Goal: Transaction & Acquisition: Book appointment/travel/reservation

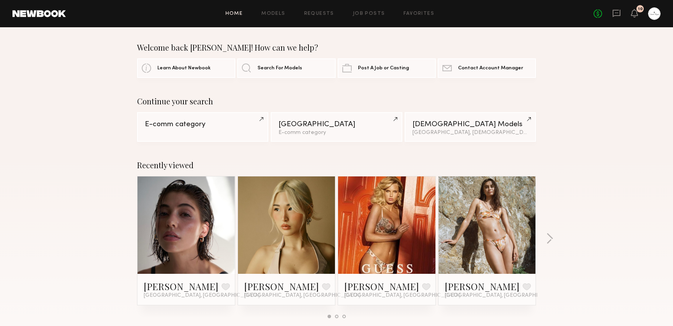
click at [638, 18] on div "No fees up to $5,000 10" at bounding box center [626, 13] width 67 height 12
click at [633, 12] on icon at bounding box center [634, 12] width 6 height 5
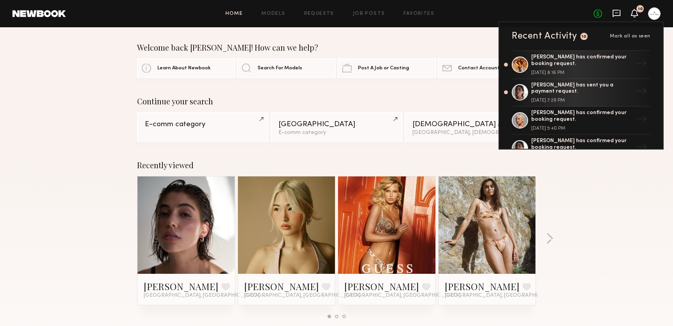
click at [615, 15] on icon at bounding box center [616, 13] width 8 height 7
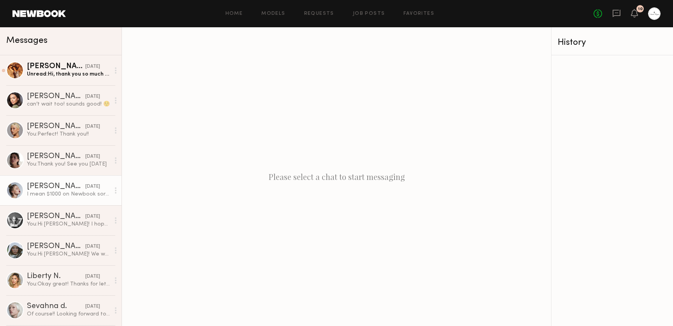
click at [49, 194] on div "I mean $1000 on Newbook sorry" at bounding box center [68, 193] width 83 height 7
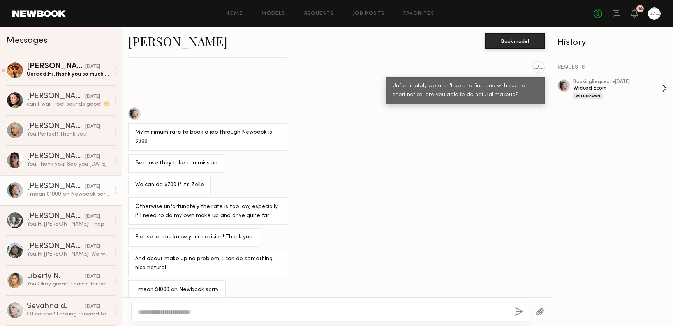
scroll to position [140, 0]
click at [640, 90] on div "Wicked Ecom" at bounding box center [617, 87] width 89 height 7
click at [634, 11] on icon at bounding box center [634, 12] width 6 height 5
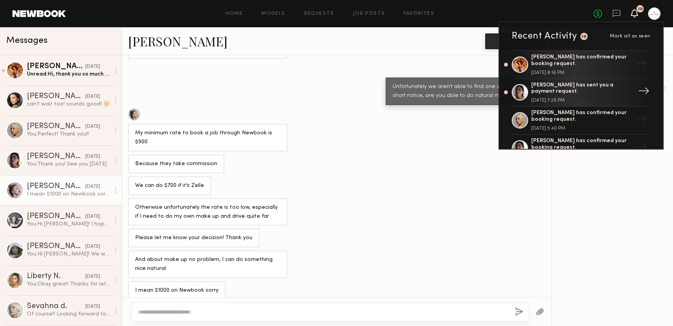
click at [572, 90] on div "Kelsey H. has sent you a payment request." at bounding box center [581, 88] width 101 height 13
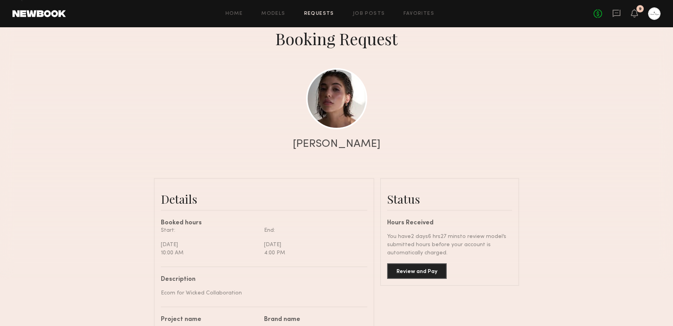
scroll to position [53, 0]
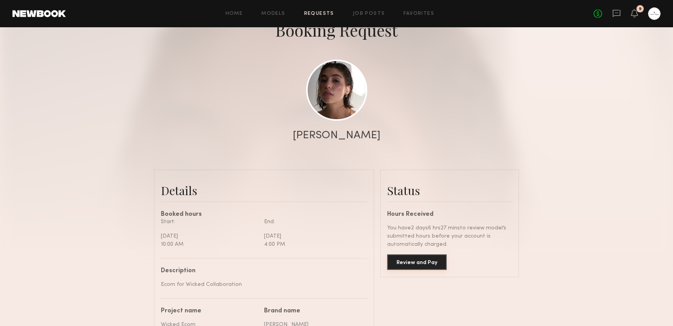
click at [427, 260] on button "Review and Pay" at bounding box center [417, 262] width 60 height 16
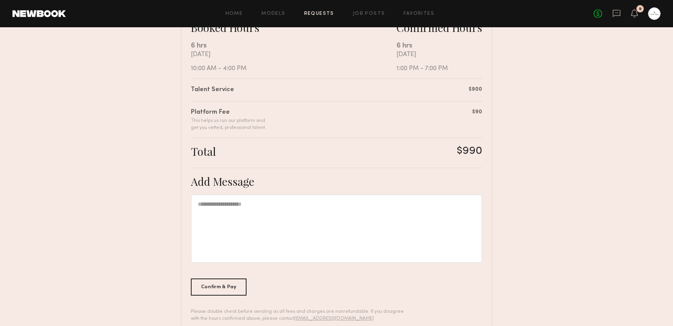
scroll to position [167, 0]
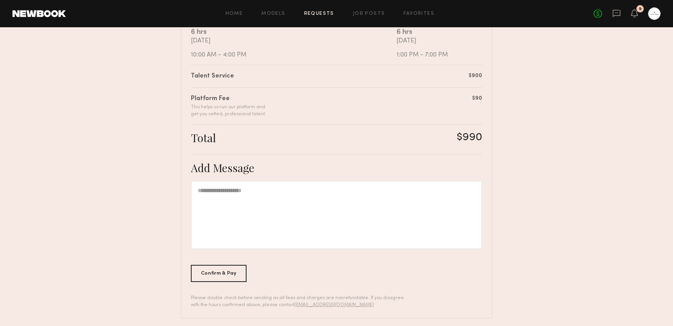
click at [255, 206] on div at bounding box center [336, 215] width 291 height 69
click at [230, 271] on div "Confirm & Pay" at bounding box center [219, 272] width 56 height 17
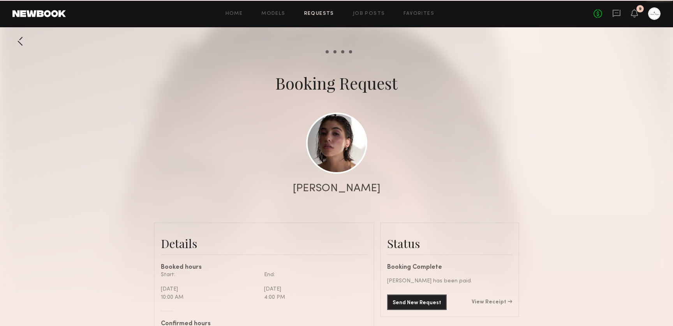
scroll to position [881, 0]
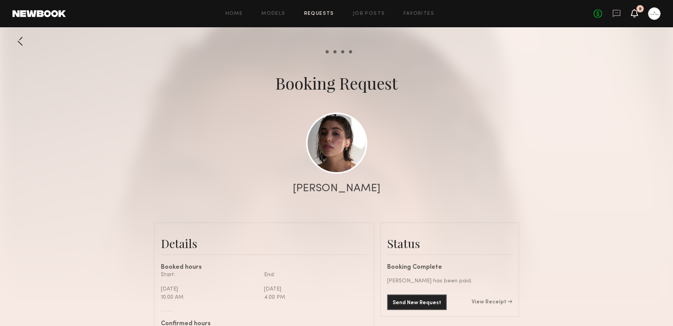
click at [631, 16] on icon at bounding box center [634, 13] width 7 height 9
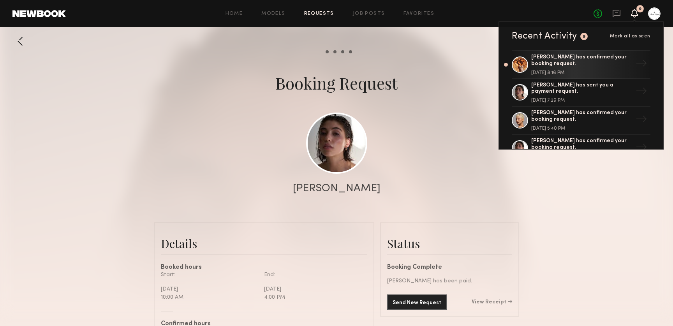
click at [577, 61] on div "Miya R. has confirmed your booking request." at bounding box center [581, 60] width 101 height 13
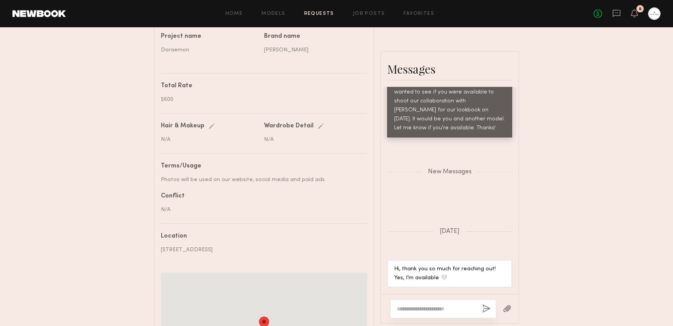
scroll to position [366, 0]
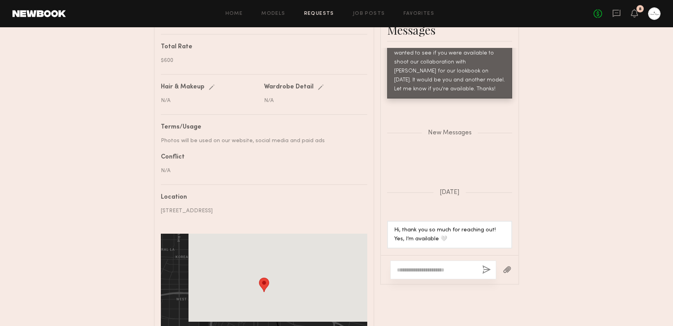
click at [432, 280] on div at bounding box center [449, 269] width 137 height 29
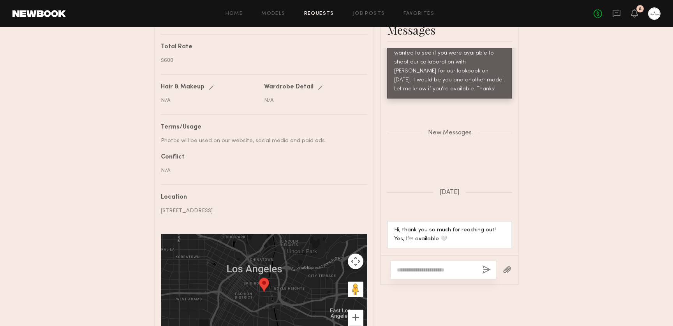
click at [431, 278] on div at bounding box center [443, 269] width 106 height 19
click at [430, 267] on textarea at bounding box center [436, 270] width 79 height 8
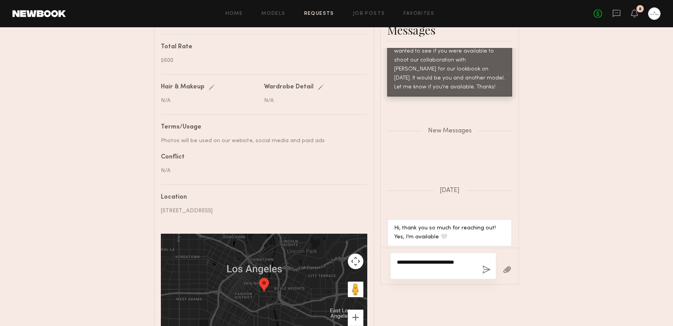
type textarea "**********"
click at [482, 269] on button "button" at bounding box center [486, 270] width 9 height 10
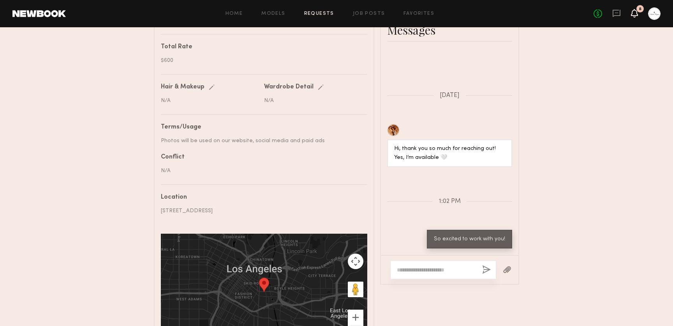
click at [636, 13] on icon at bounding box center [634, 12] width 6 height 5
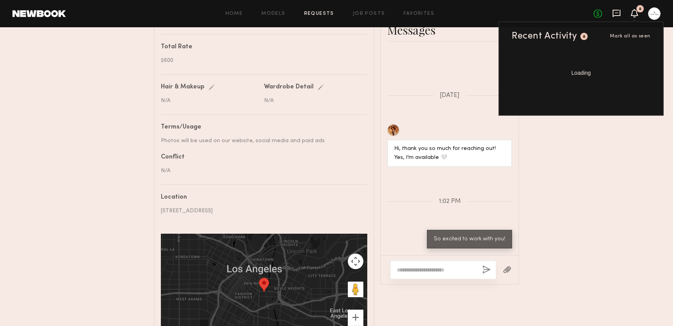
click at [614, 14] on icon at bounding box center [616, 13] width 9 height 9
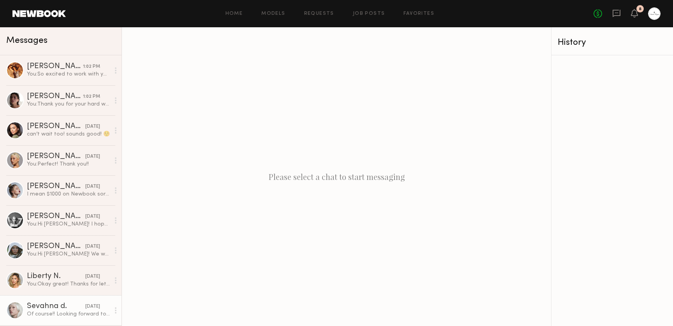
click at [46, 308] on div "Sevahna d." at bounding box center [56, 306] width 58 height 8
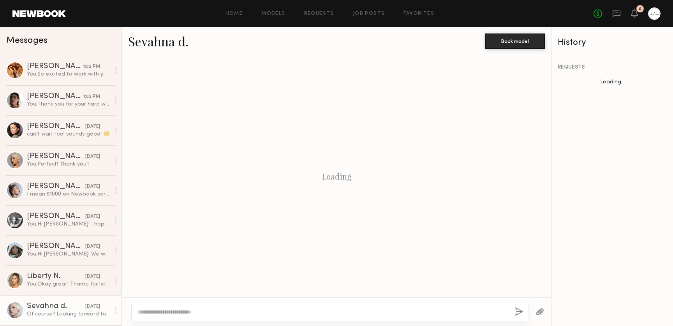
scroll to position [525, 0]
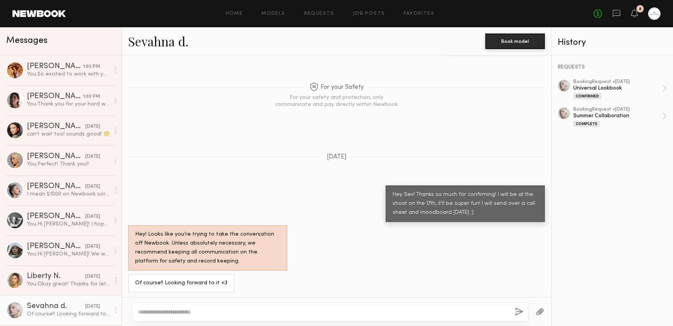
click at [274, 309] on textarea at bounding box center [323, 312] width 371 height 8
type textarea "*"
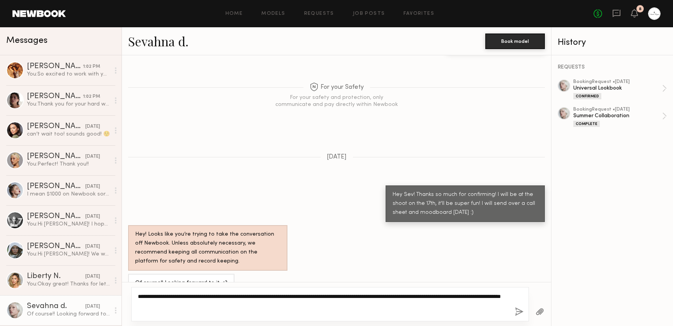
type textarea "**********"
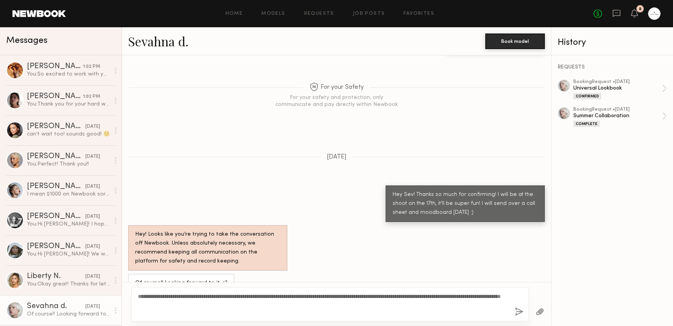
click at [516, 310] on button "button" at bounding box center [519, 312] width 9 height 10
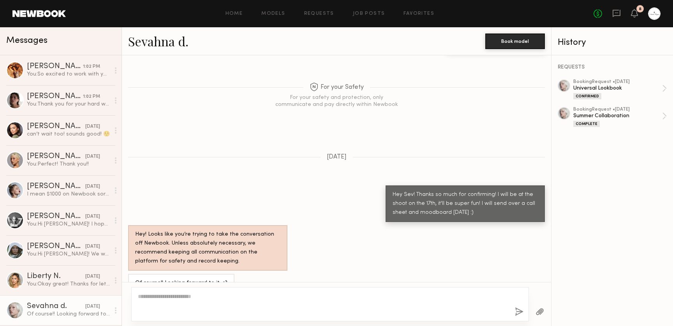
scroll to position [707, 0]
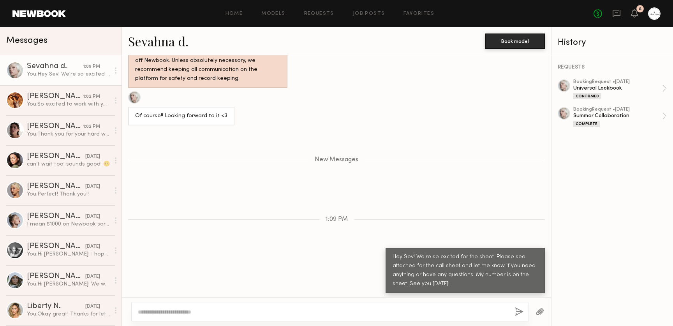
click at [538, 310] on button "button" at bounding box center [539, 312] width 9 height 10
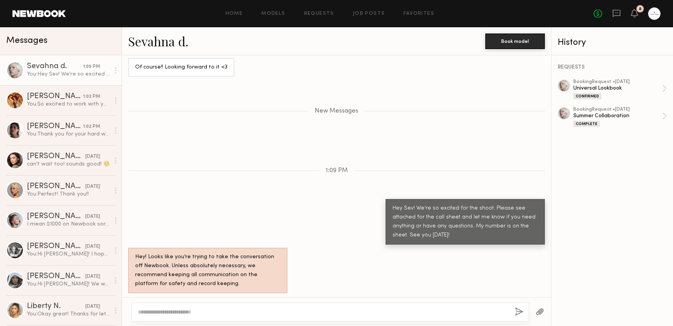
scroll to position [929, 0]
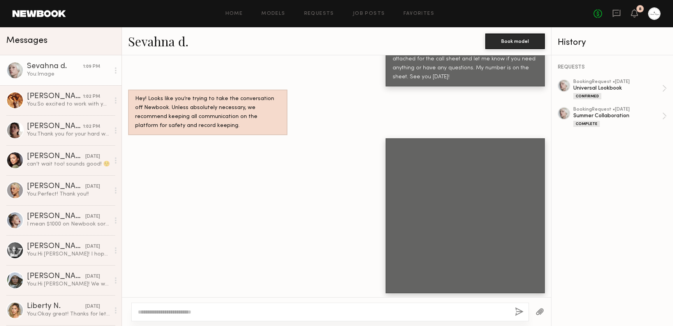
click at [328, 310] on textarea at bounding box center [323, 312] width 371 height 8
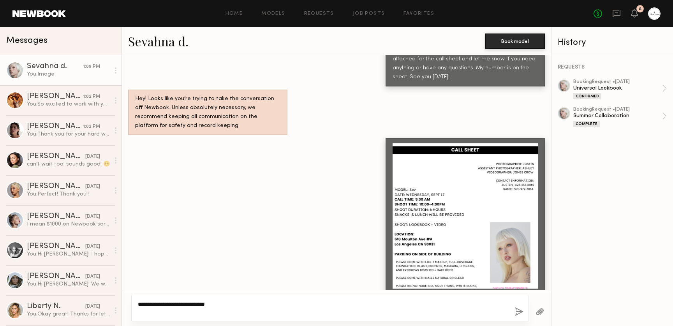
type textarea "**********"
click at [523, 311] on button "button" at bounding box center [519, 312] width 9 height 10
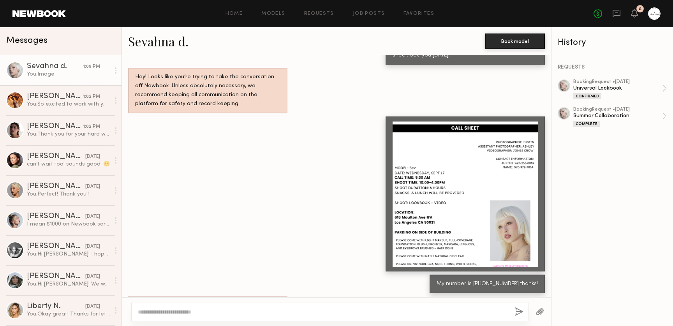
scroll to position [1000, 0]
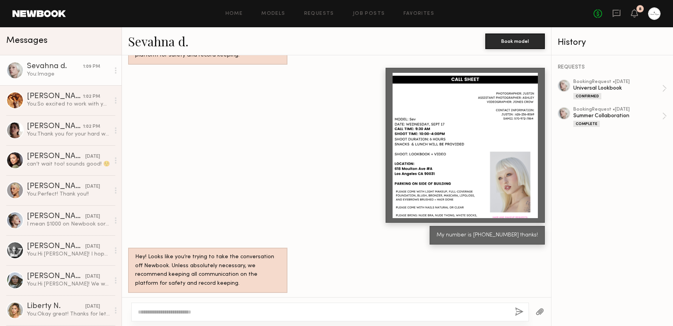
click at [507, 126] on div at bounding box center [464, 145] width 145 height 145
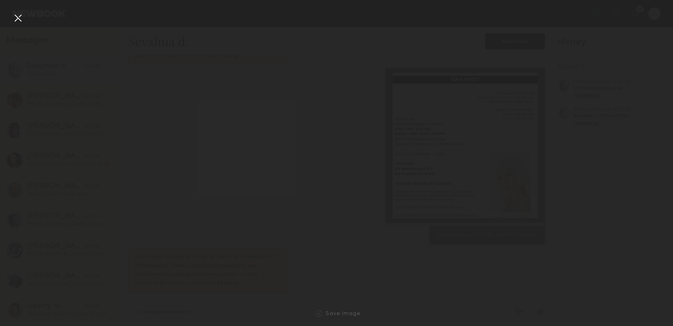
click at [12, 14] on div at bounding box center [18, 18] width 12 height 12
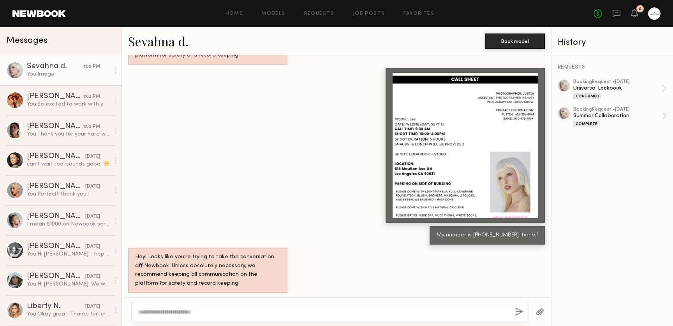
click at [167, 42] on link "Sevahna d." at bounding box center [158, 41] width 60 height 17
click at [40, 188] on div "ALICE A." at bounding box center [56, 187] width 58 height 8
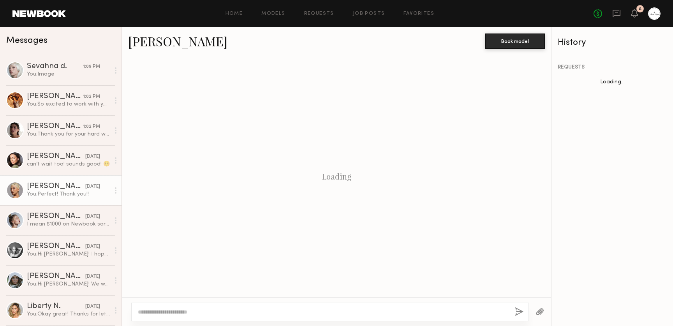
scroll to position [467, 0]
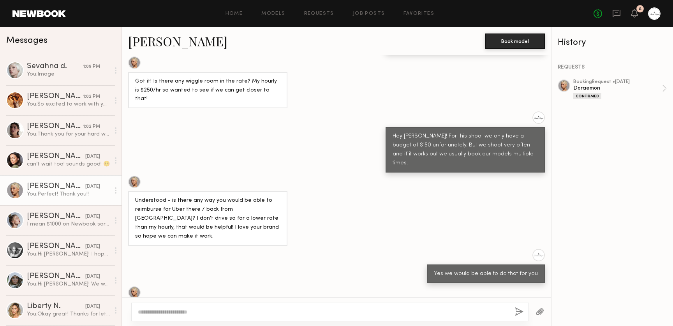
click at [164, 44] on link "ALICE A." at bounding box center [177, 41] width 99 height 17
click at [5, 160] on link "Brynne E. 09/11/2025 can’t wait too! sounds good! ☺️" at bounding box center [60, 160] width 121 height 30
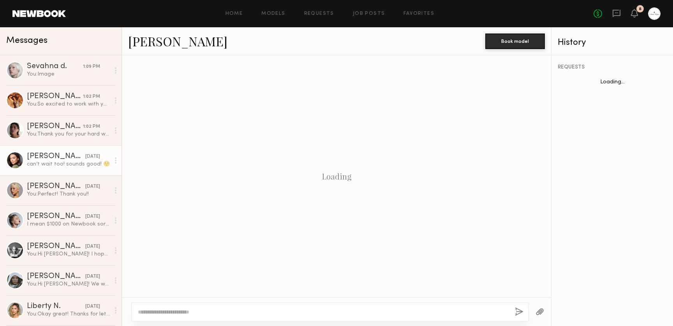
scroll to position [386, 0]
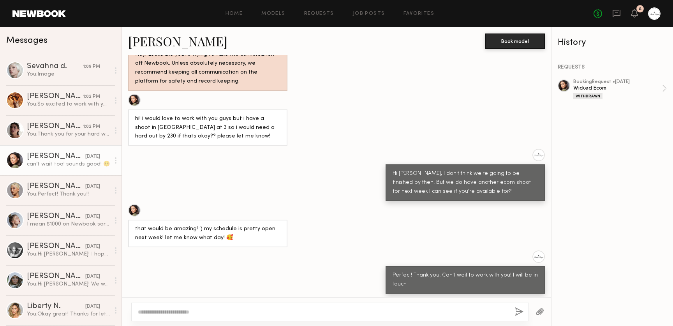
click at [162, 42] on link "Brynne E." at bounding box center [177, 41] width 99 height 17
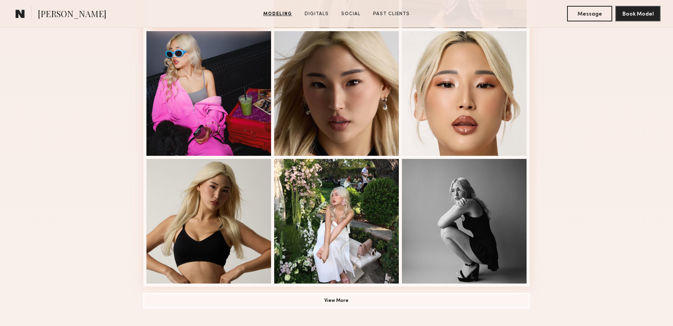
scroll to position [453, 0]
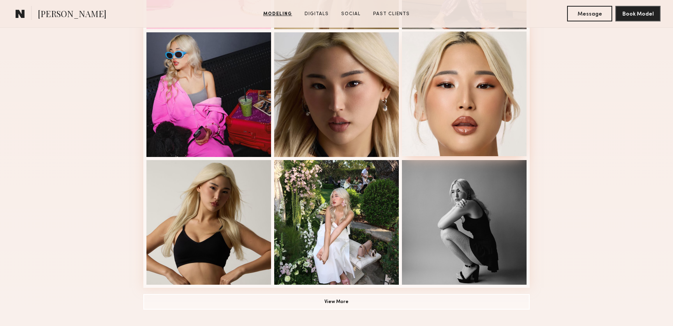
click at [453, 114] on div at bounding box center [464, 94] width 125 height 125
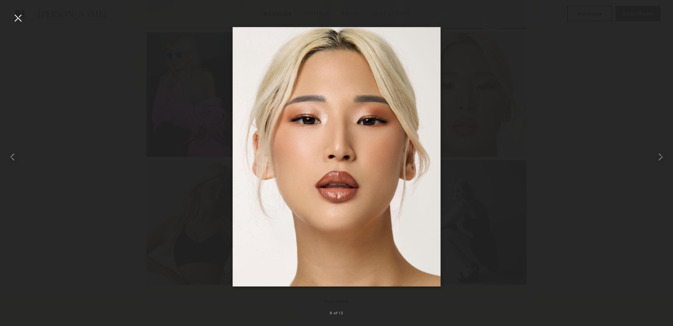
click at [0, 0] on nb-gallery-light "9 of 12" at bounding box center [336, 163] width 673 height 326
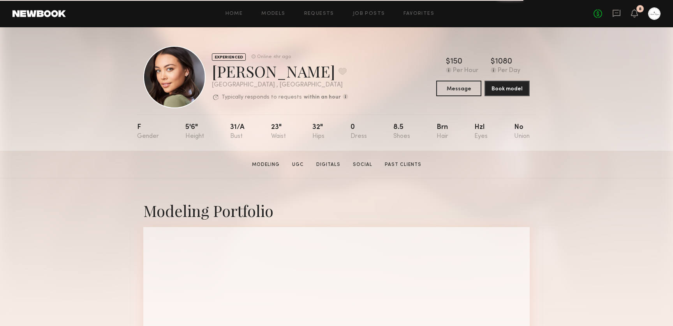
click at [183, 83] on div at bounding box center [174, 77] width 62 height 62
click at [176, 81] on div at bounding box center [174, 77] width 62 height 62
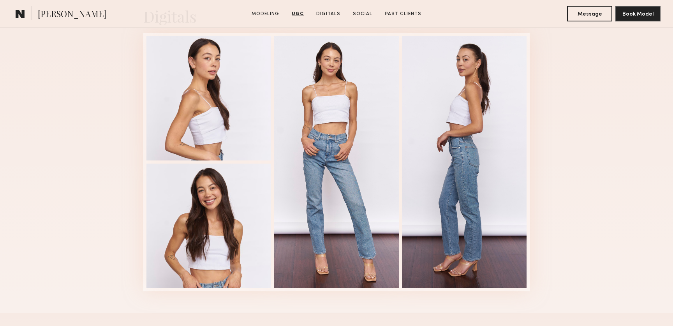
scroll to position [1411, 0]
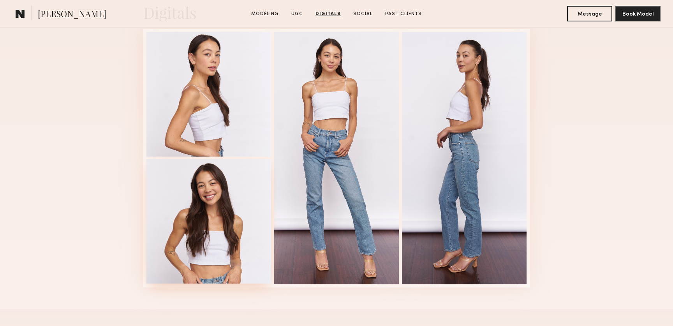
click at [248, 225] on div at bounding box center [208, 221] width 125 height 125
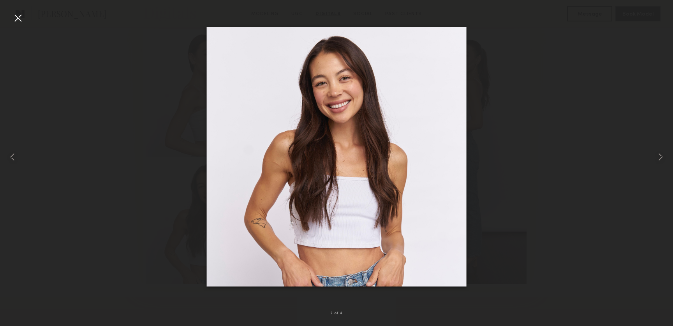
drag, startPoint x: 325, startPoint y: 150, endPoint x: 427, endPoint y: 1, distance: 180.9
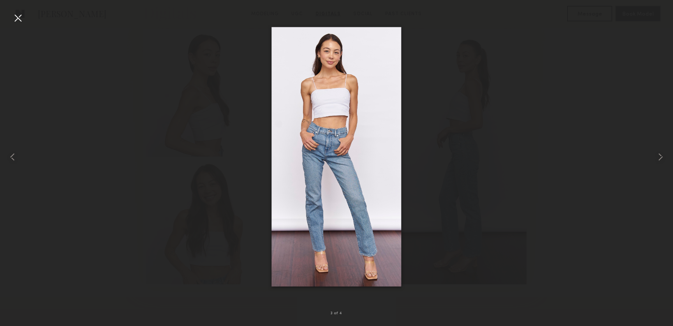
click at [19, 20] on div at bounding box center [18, 18] width 12 height 12
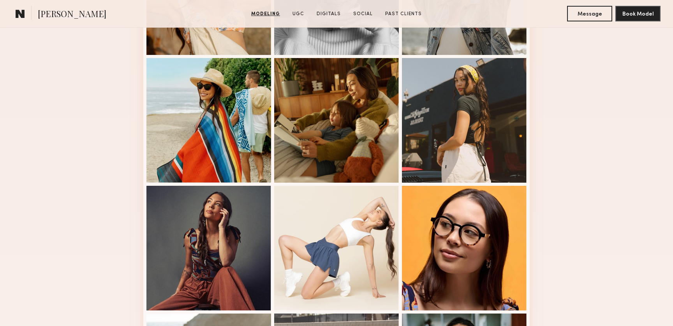
scroll to position [170, 0]
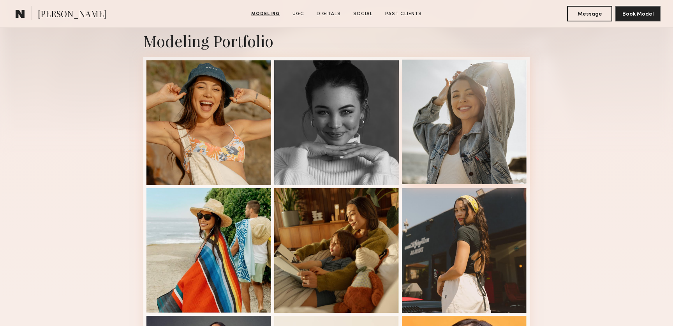
click at [446, 130] on div at bounding box center [464, 122] width 125 height 125
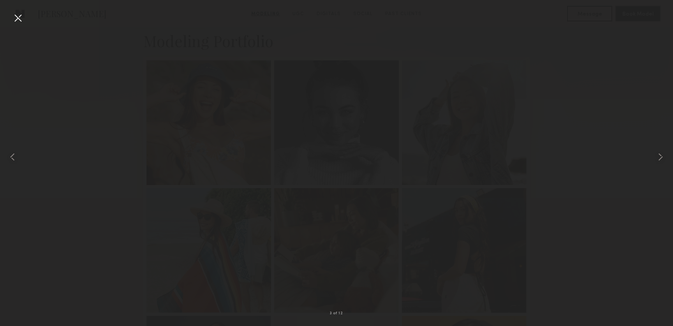
click at [18, 19] on div at bounding box center [18, 18] width 12 height 12
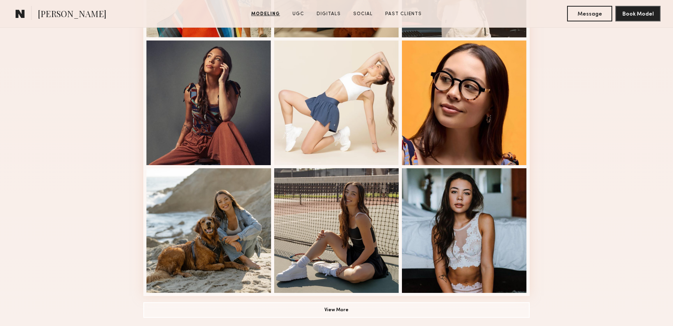
scroll to position [598, 0]
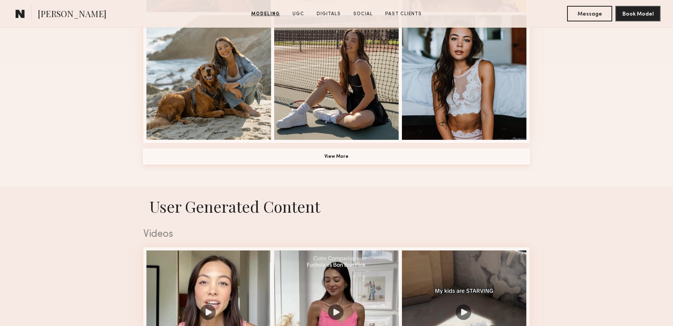
click at [343, 153] on button "View More" at bounding box center [336, 157] width 386 height 16
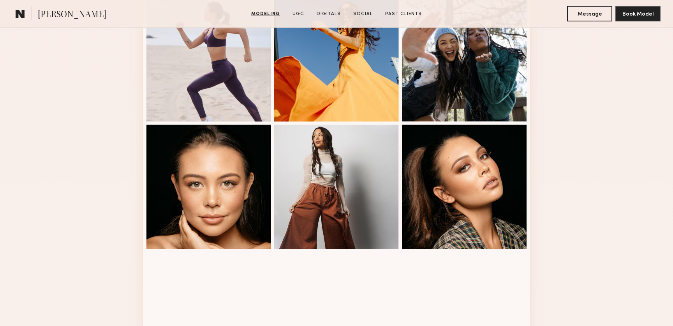
scroll to position [910, 0]
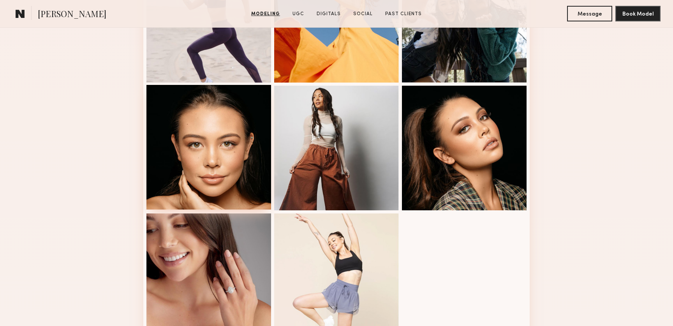
click at [248, 173] on div at bounding box center [208, 147] width 125 height 125
